Goal: Check status: Check status

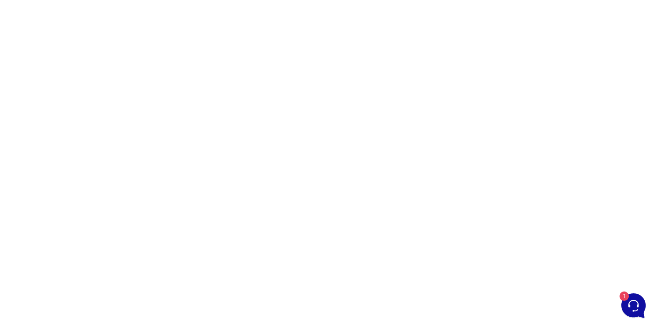
scroll to position [52, 0]
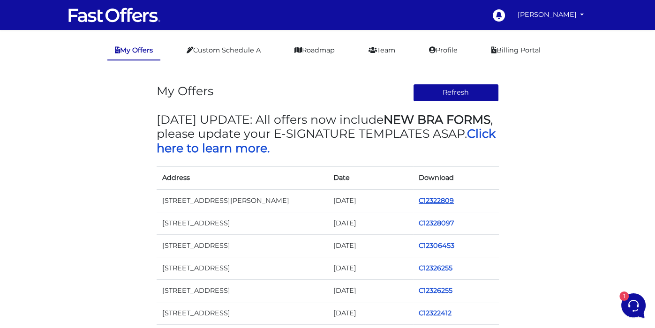
click at [426, 200] on link "C12322809" at bounding box center [436, 200] width 35 height 8
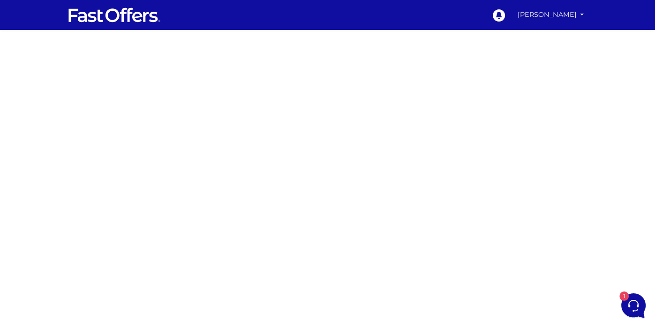
click at [536, 17] on link "[PERSON_NAME]" at bounding box center [551, 15] width 74 height 18
click at [529, 39] on link "My Offers" at bounding box center [550, 36] width 74 height 15
